Goal: Information Seeking & Learning: Check status

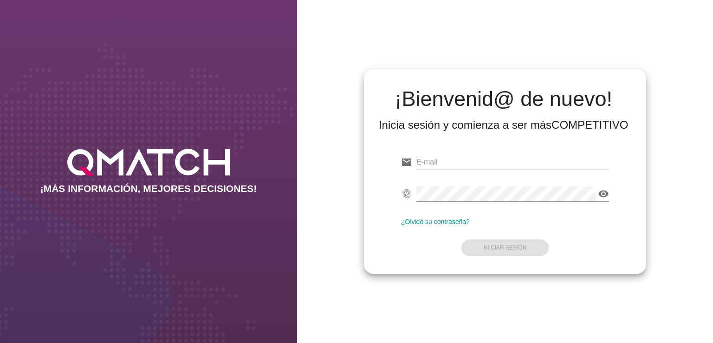
type input "[EMAIL_ADDRESS][PERSON_NAME][DOMAIN_NAME]"
click at [501, 249] on form "email [PERSON_NAME][EMAIL_ADDRESS][PERSON_NAME][DOMAIN_NAME] fingerprint visibi…" at bounding box center [505, 204] width 208 height 110
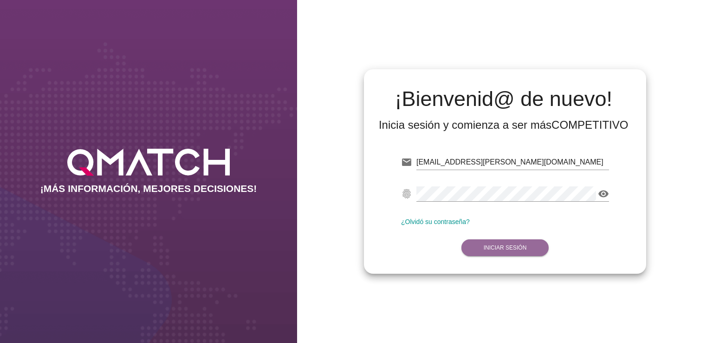
click at [511, 246] on strong "Iniciar Sesión" at bounding box center [505, 247] width 43 height 6
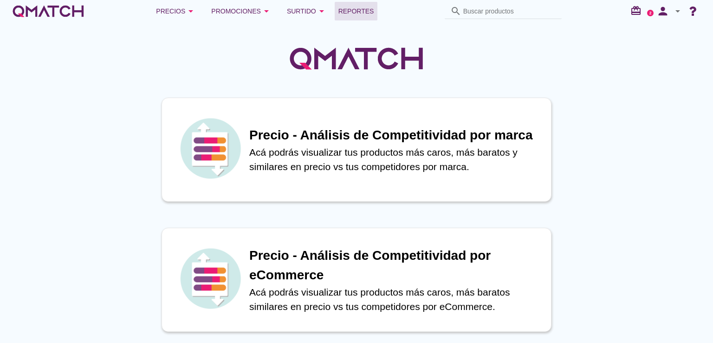
click at [350, 10] on span "Reportes" at bounding box center [356, 11] width 36 height 11
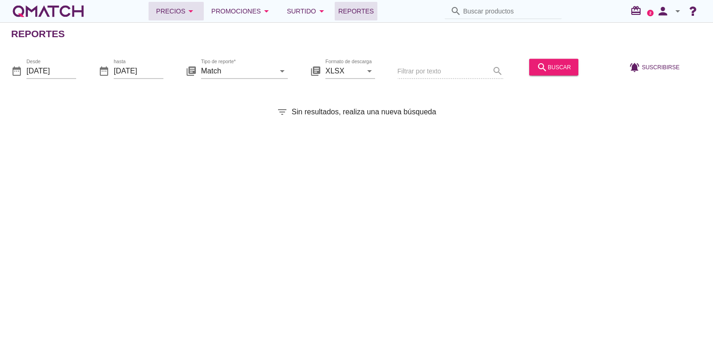
click at [186, 8] on icon "arrow_drop_down" at bounding box center [190, 11] width 11 height 11
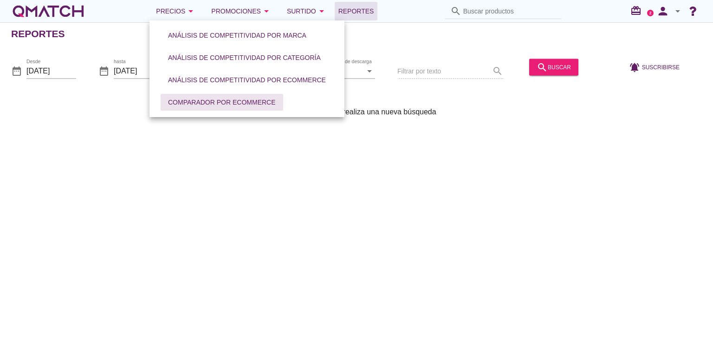
click at [232, 102] on div "Comparador por eCommerce" at bounding box center [222, 102] width 108 height 10
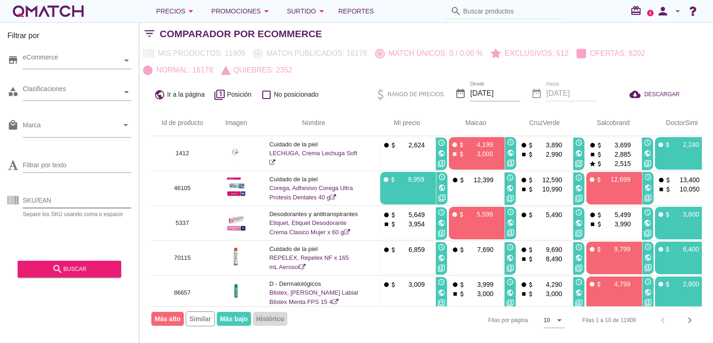
click at [85, 203] on input "SKU/EAN" at bounding box center [77, 200] width 109 height 15
paste input "38839"
type input "38839"
click at [74, 268] on div "search buscar" at bounding box center [69, 268] width 89 height 11
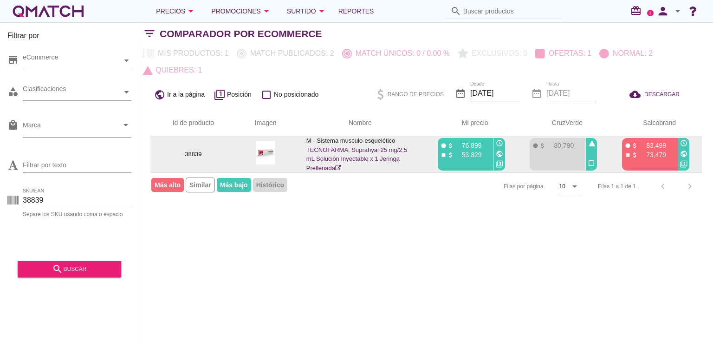
click at [339, 167] on icon at bounding box center [338, 168] width 6 height 6
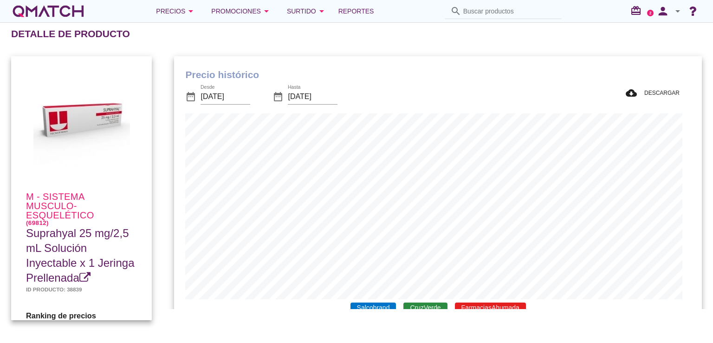
scroll to position [271, 519]
drag, startPoint x: 26, startPoint y: 233, endPoint x: 75, endPoint y: 237, distance: 49.8
click at [75, 237] on div "M - Sistema musculo-esquelético (69812) Suprahyal 25 mg/2,5 mL Solución Inyecta…" at bounding box center [81, 242] width 141 height 122
copy span "Suprahyal"
click at [246, 96] on input "2025-08-09" at bounding box center [226, 96] width 50 height 15
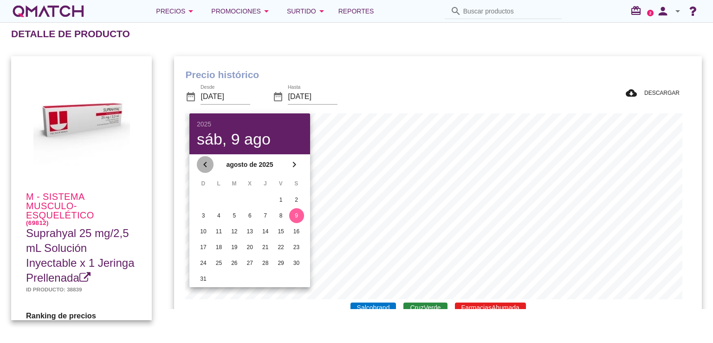
click at [207, 166] on icon "chevron_left" at bounding box center [205, 164] width 11 height 11
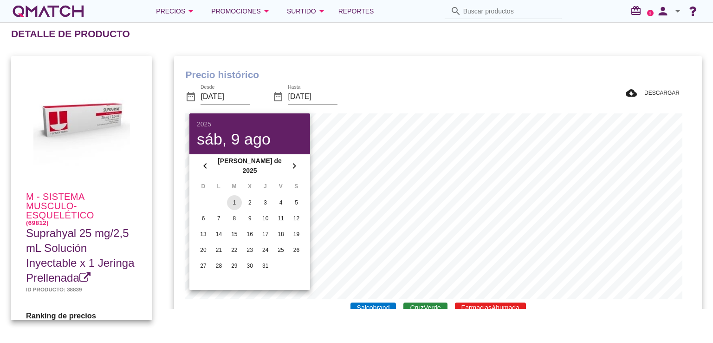
click at [231, 201] on div "1" at bounding box center [234, 202] width 15 height 8
type input "2025-07-01"
click at [411, 45] on div "Precio histórico date_range Desde 2025-07-01 date_range Hasta 2025-09-09 cloud_…" at bounding box center [438, 208] width 550 height 327
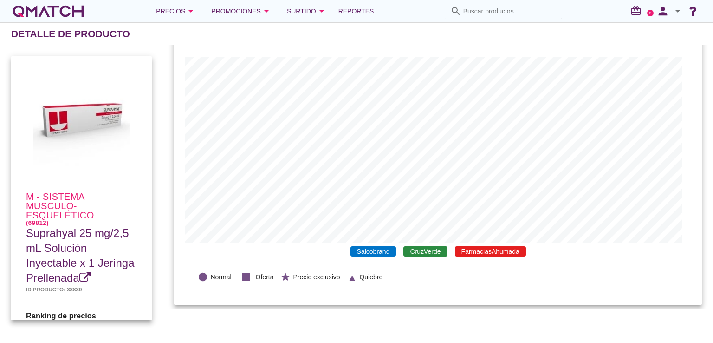
scroll to position [0, 0]
